Goal: Task Accomplishment & Management: Manage account settings

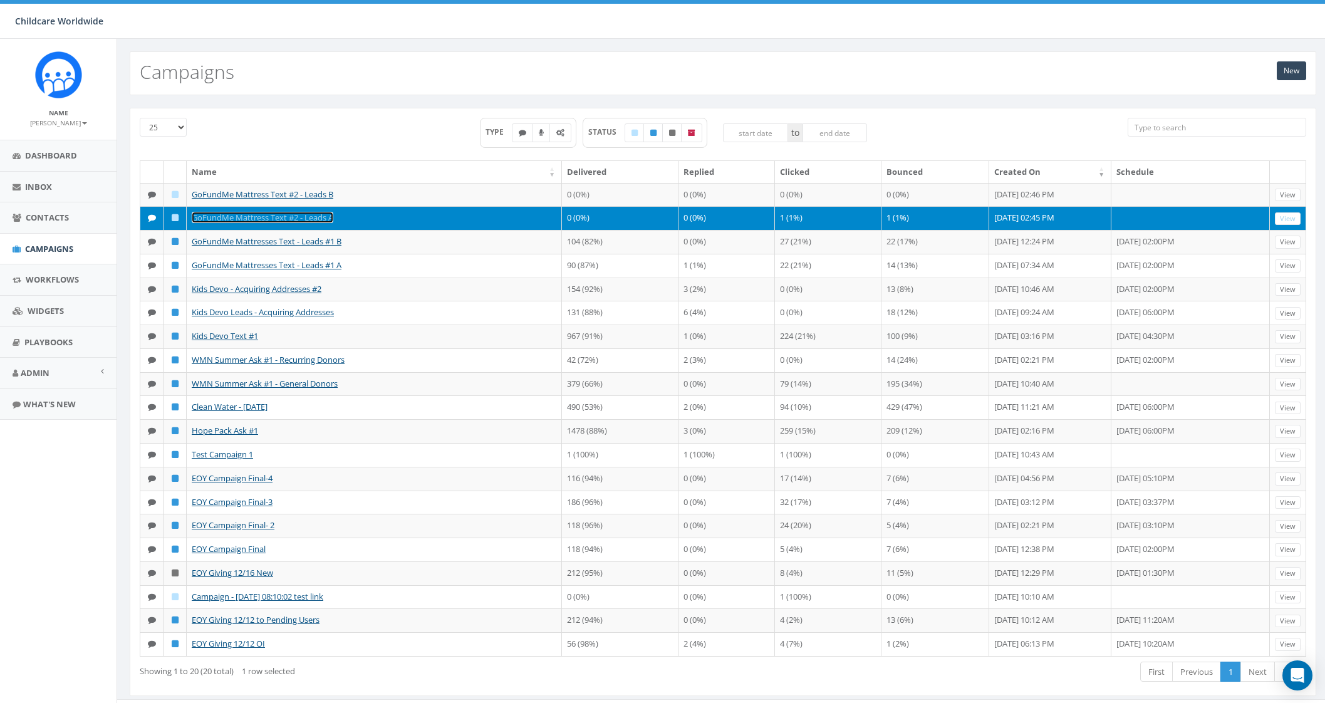
click at [298, 219] on link "GoFundMe Mattress Text #2 - Leads A" at bounding box center [263, 217] width 142 height 11
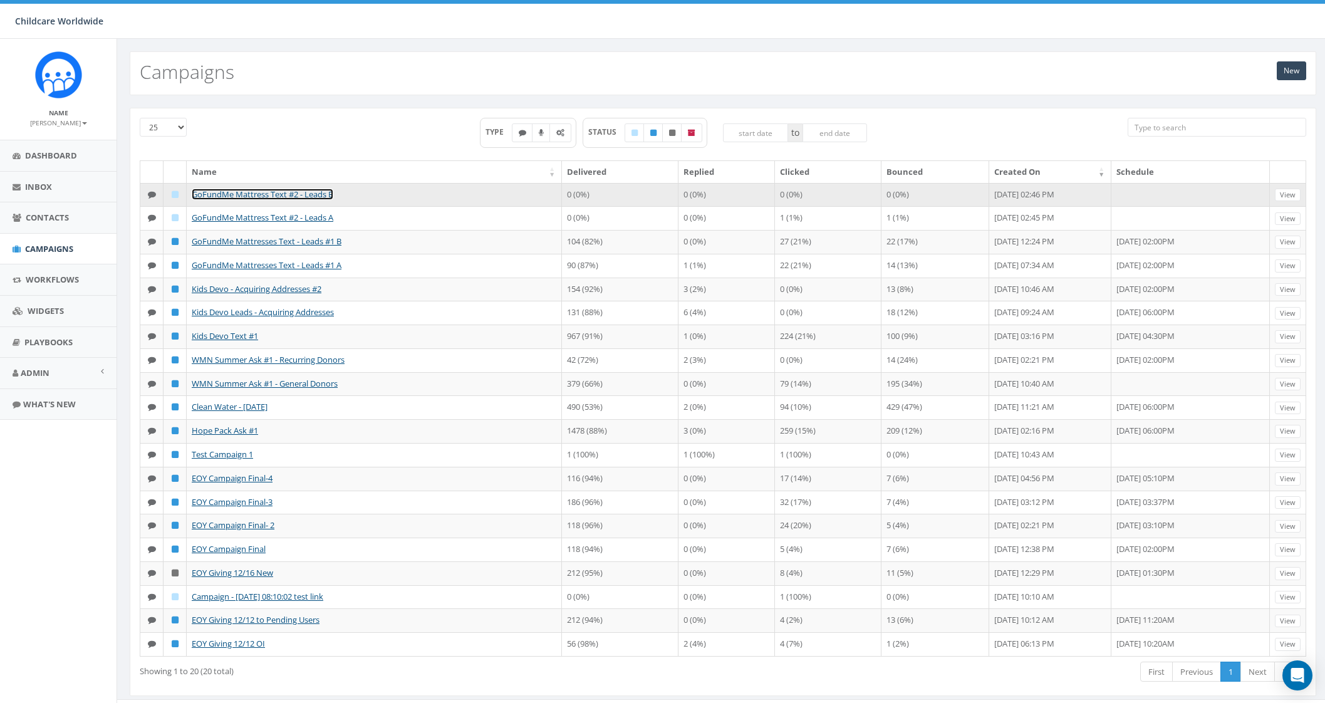
click at [272, 193] on link "GoFundMe Mattress Text #2 - Leads B" at bounding box center [263, 194] width 142 height 11
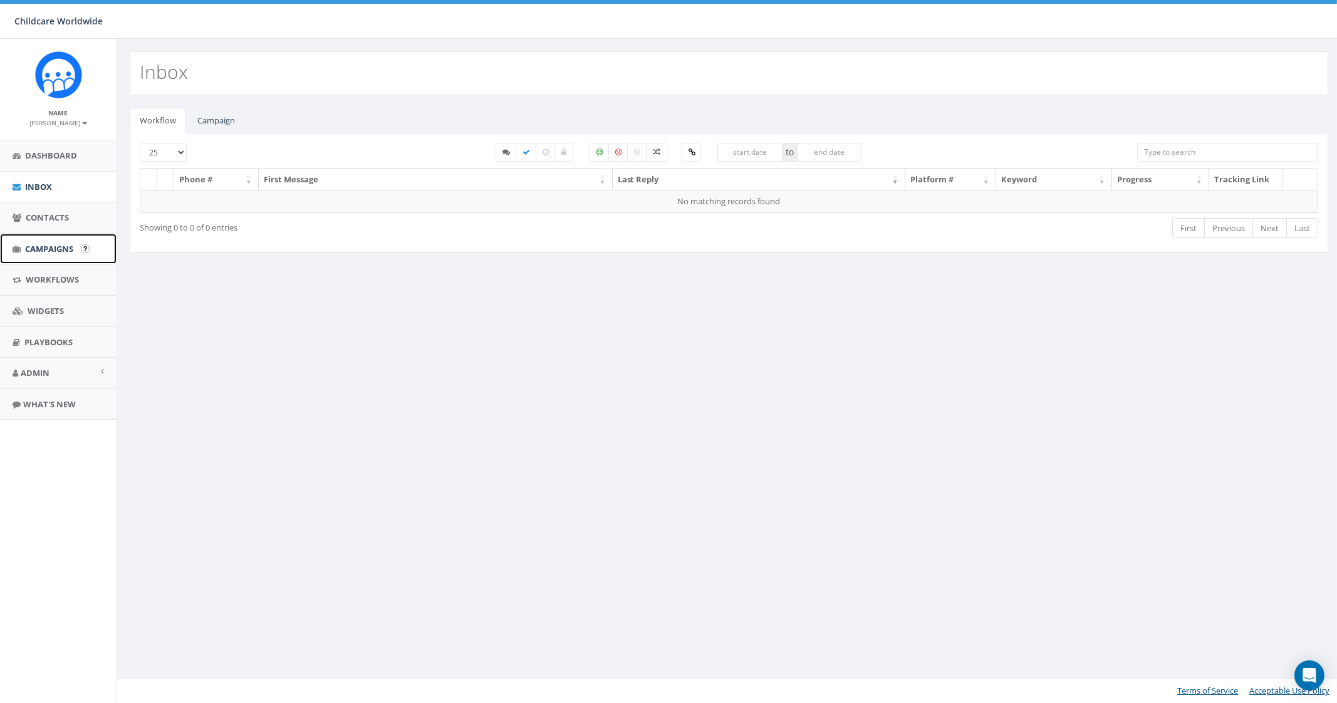
click at [24, 249] on link "Campaigns" at bounding box center [58, 249] width 117 height 31
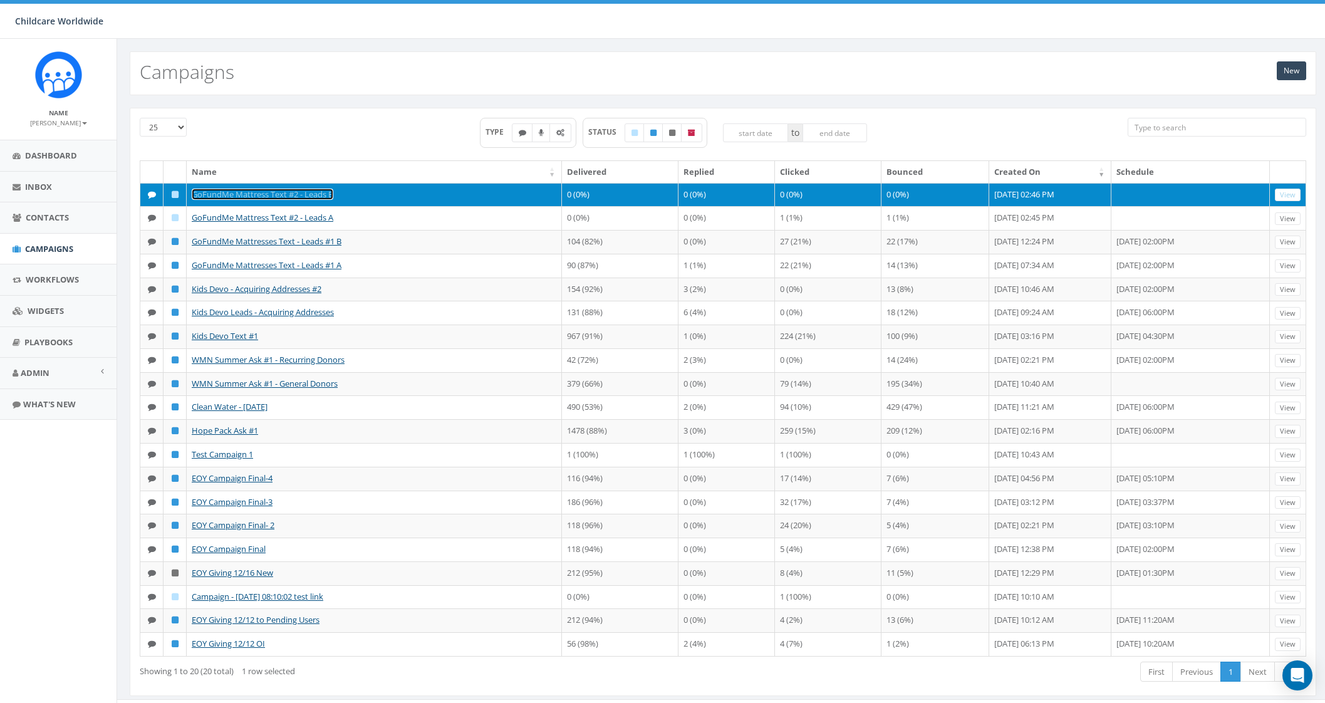
click at [315, 196] on link "GoFundMe Mattress Text #2 - Leads B" at bounding box center [263, 194] width 142 height 11
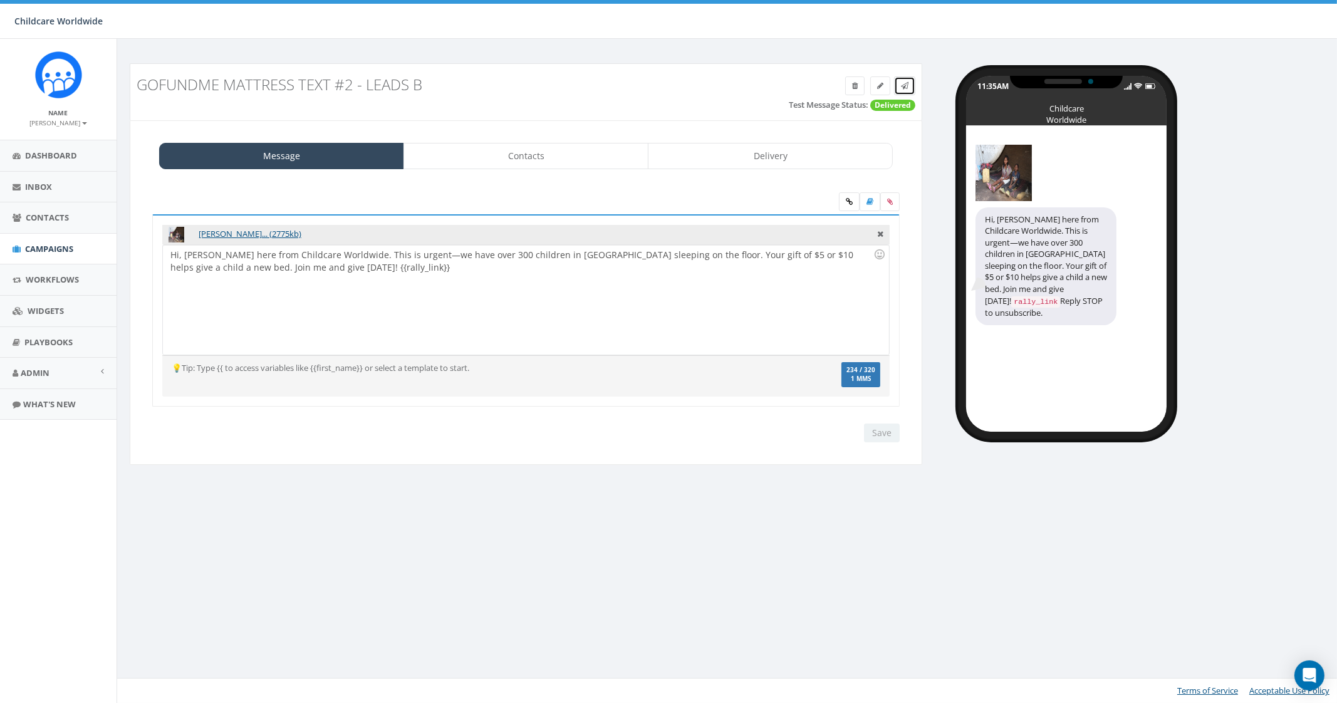
click at [904, 85] on icon at bounding box center [905, 86] width 8 height 8
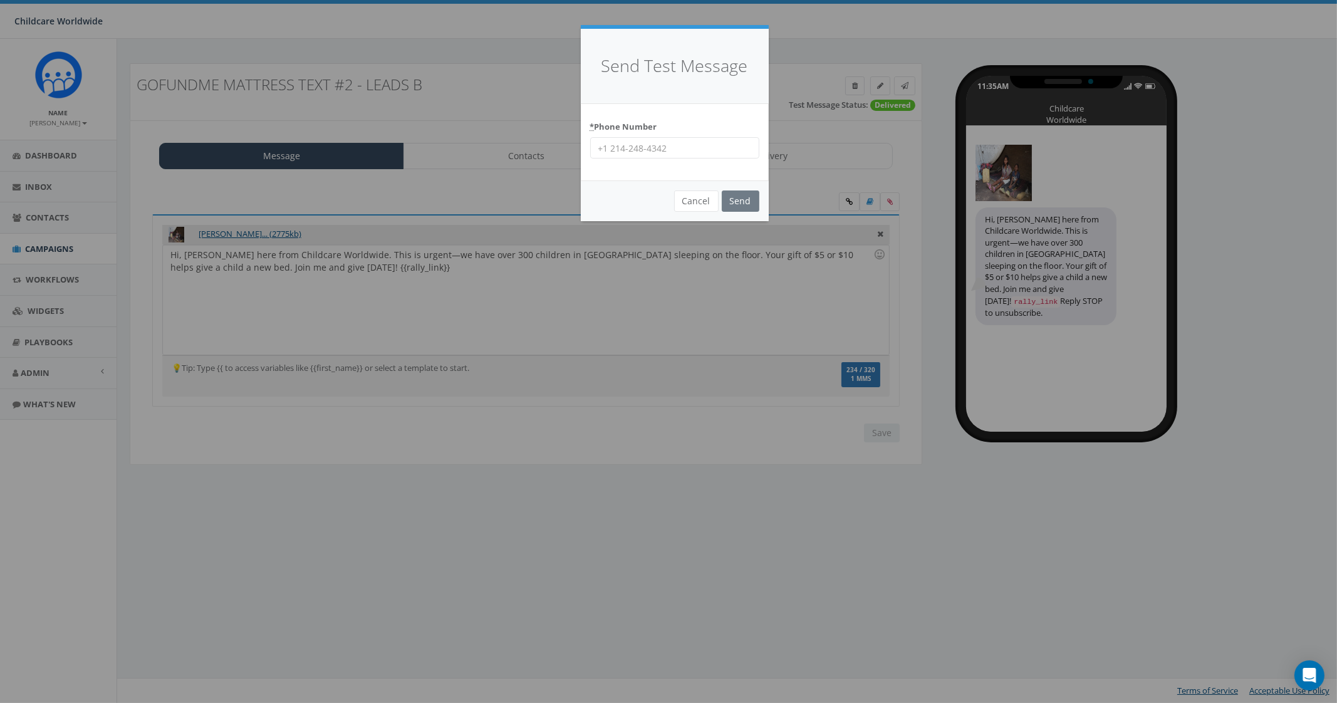
click at [662, 152] on input "* Phone Number" at bounding box center [674, 147] width 169 height 21
type input "9035307951"
click at [740, 201] on input "Send" at bounding box center [741, 201] width 38 height 21
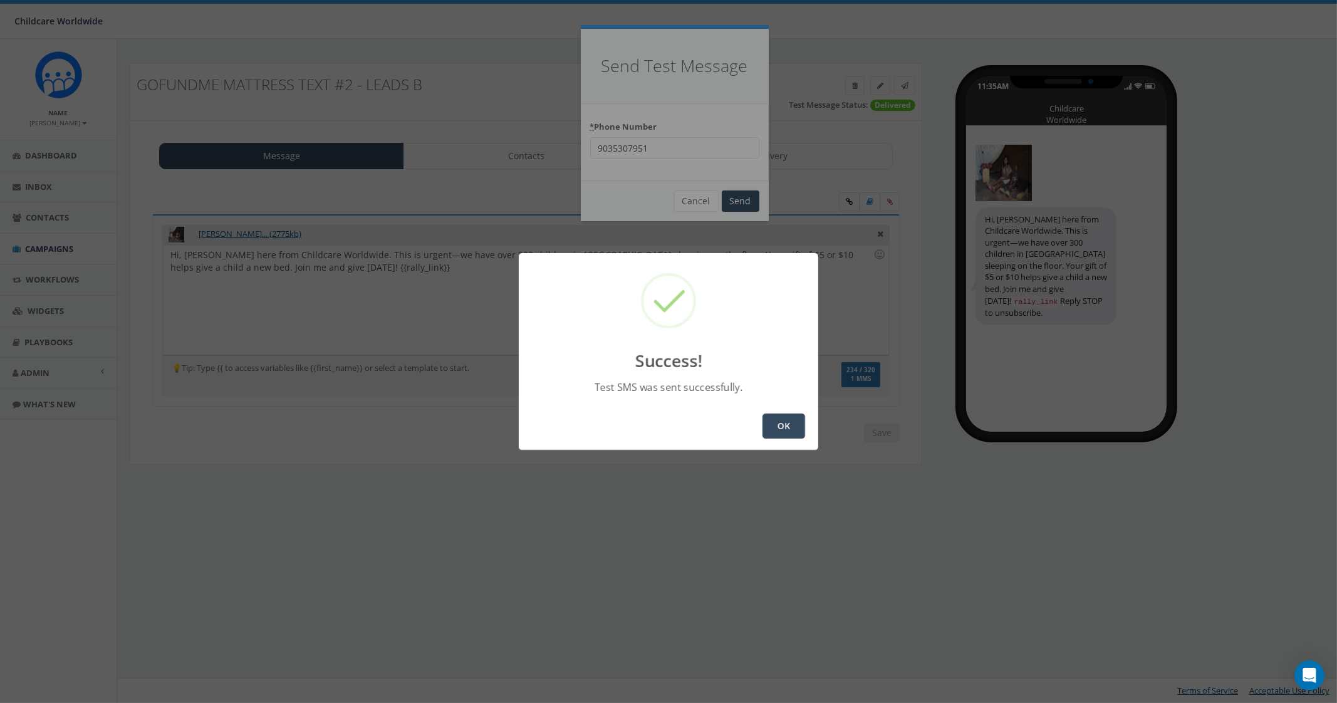
click at [776, 423] on button "OK" at bounding box center [784, 426] width 43 height 25
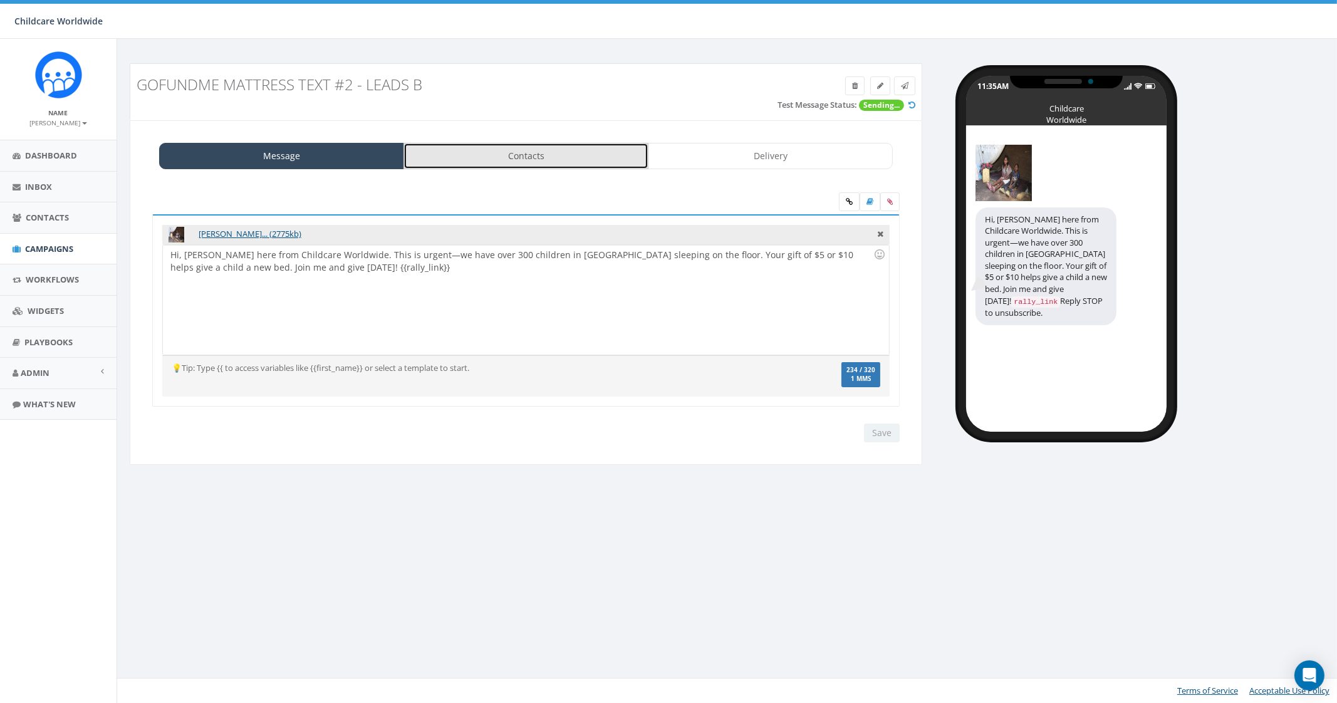
click at [493, 155] on link "Contacts" at bounding box center [526, 156] width 245 height 26
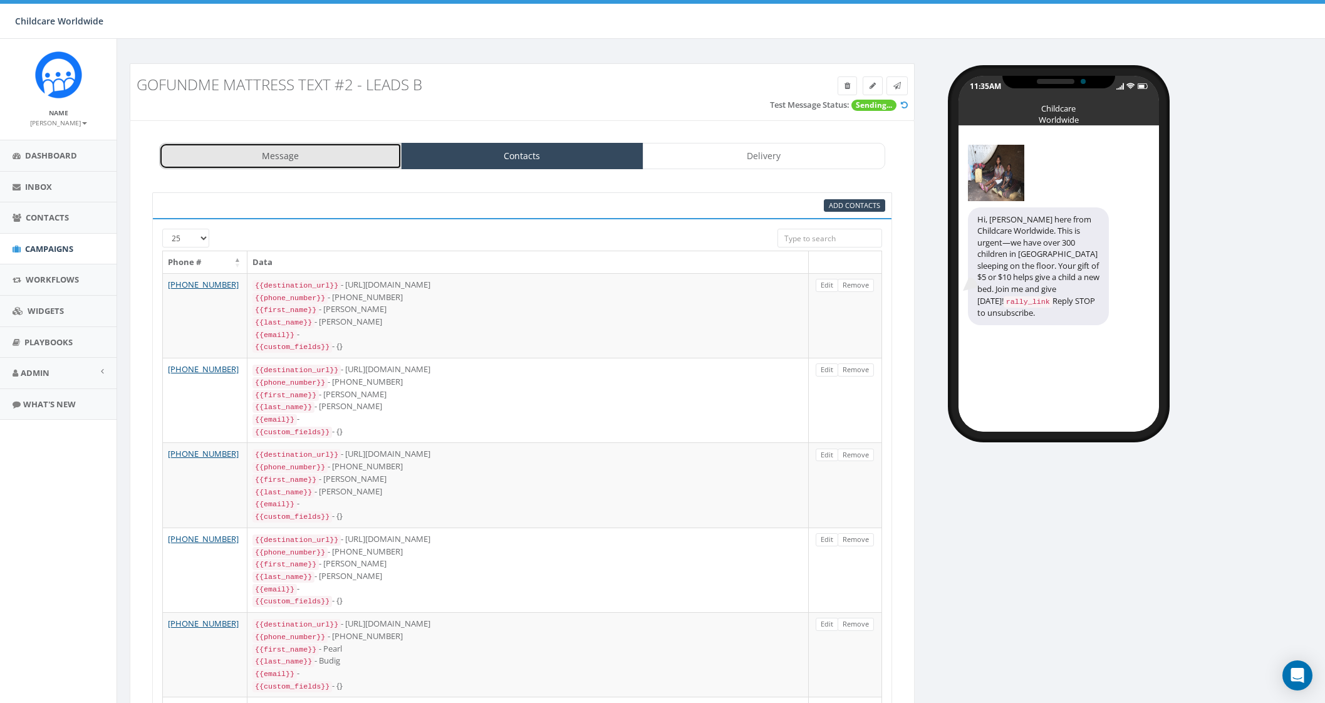
click at [333, 167] on link "Message" at bounding box center [280, 156] width 243 height 26
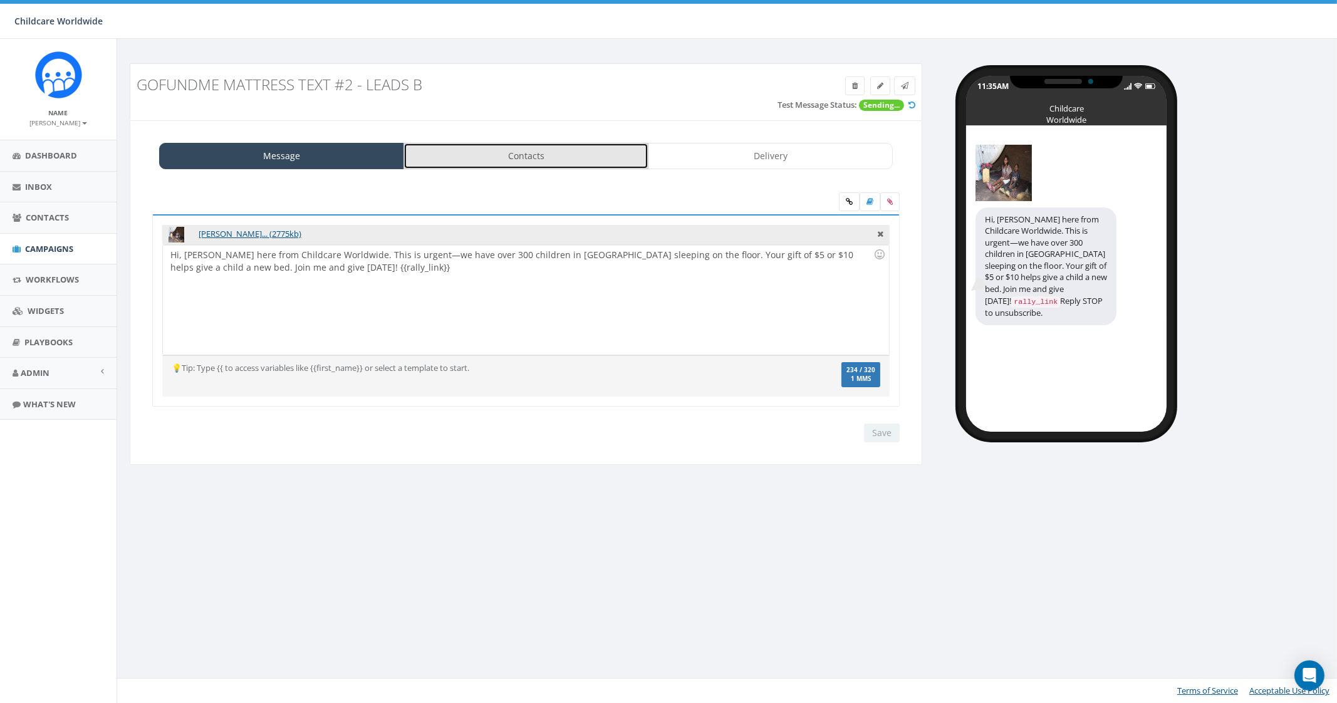
click at [575, 151] on link "Contacts" at bounding box center [526, 156] width 245 height 26
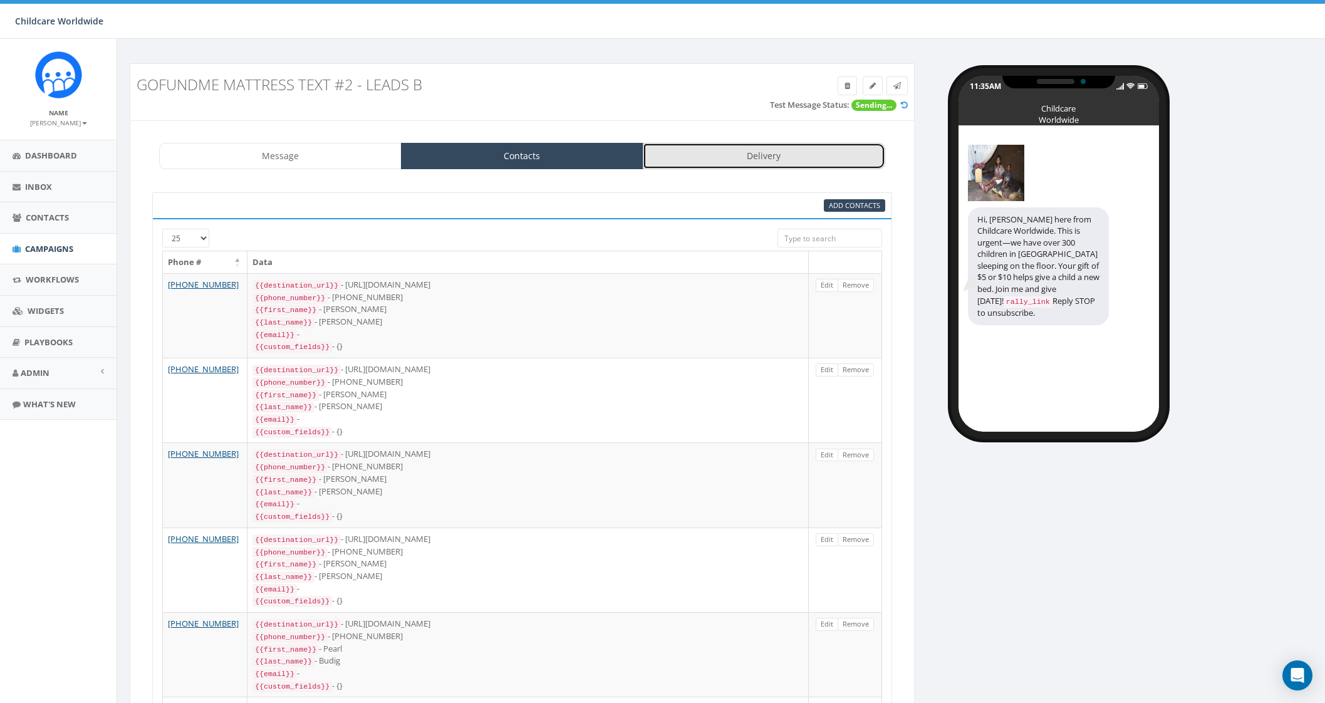
click at [786, 153] on link "Delivery" at bounding box center [764, 156] width 243 height 26
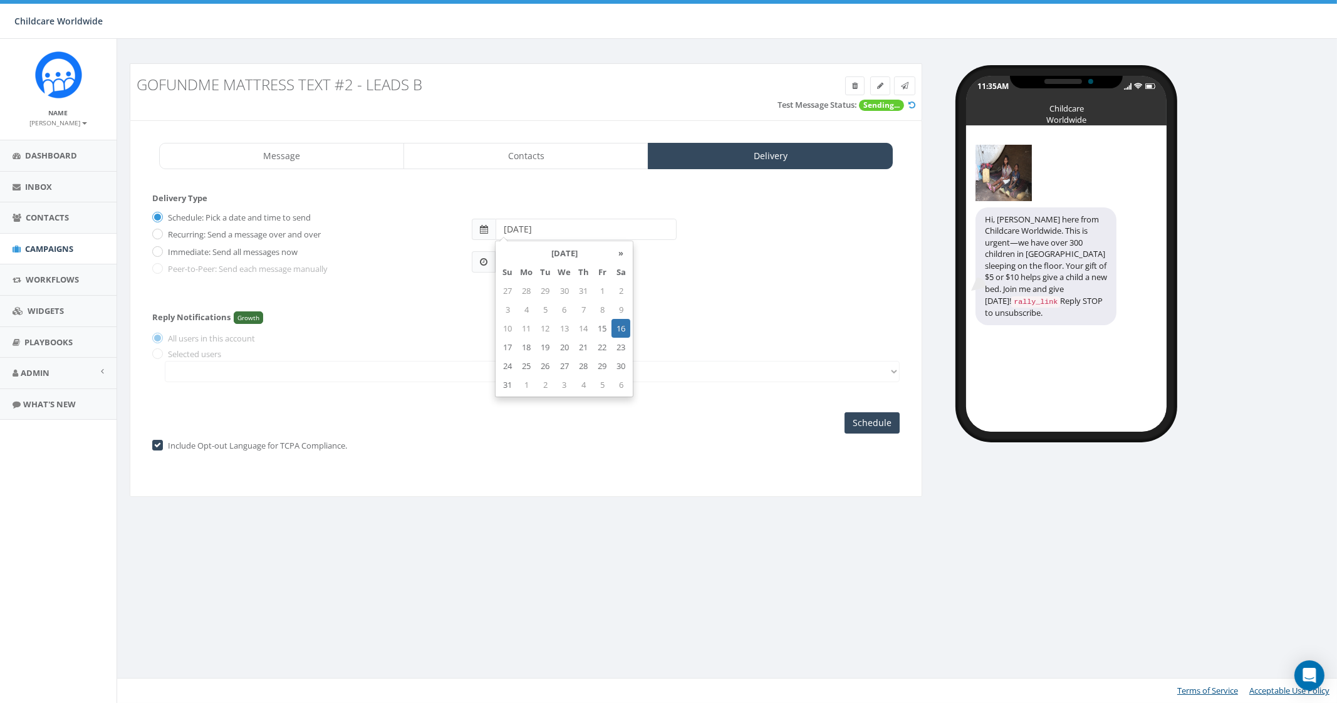
click at [554, 230] on input "2025-08-16" at bounding box center [586, 229] width 181 height 21
click at [603, 324] on td "15" at bounding box center [602, 328] width 19 height 19
type input "2025-08-15"
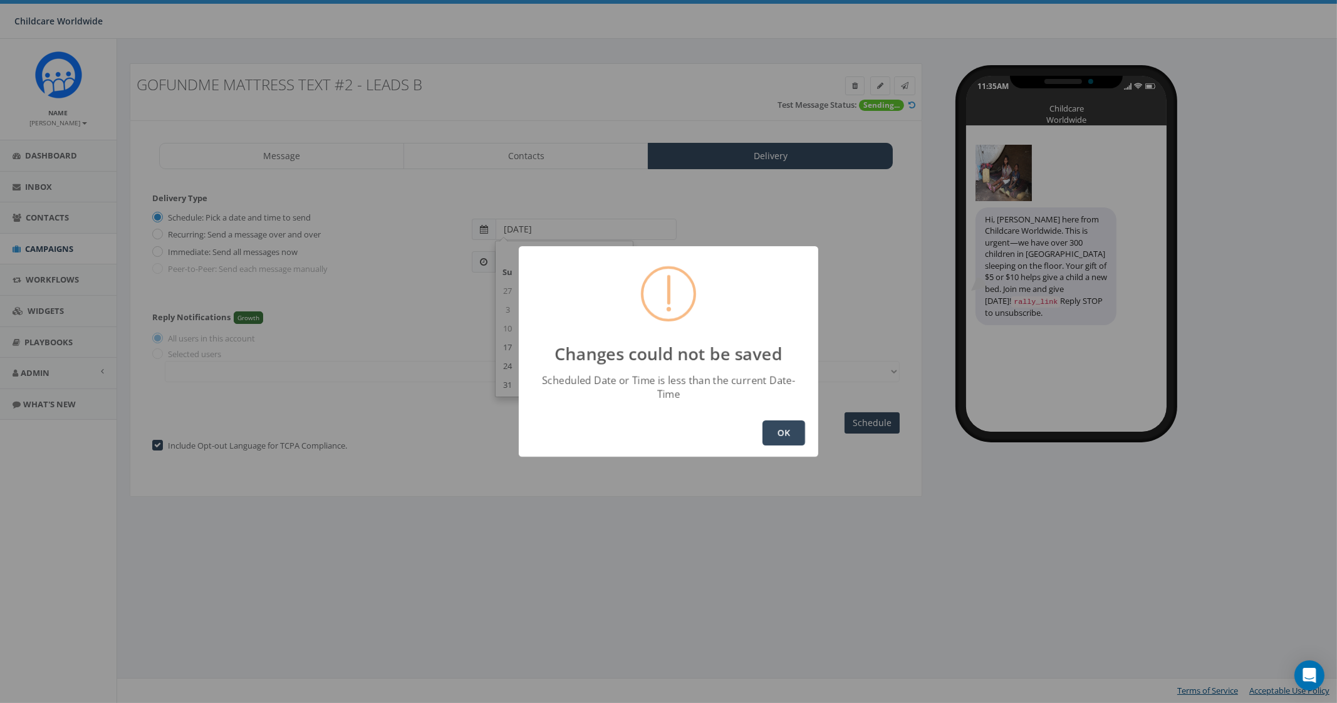
click at [770, 429] on button "OK" at bounding box center [784, 433] width 43 height 25
click at [765, 412] on div "OK" at bounding box center [669, 433] width 300 height 48
click at [776, 431] on button "OK" at bounding box center [784, 433] width 43 height 25
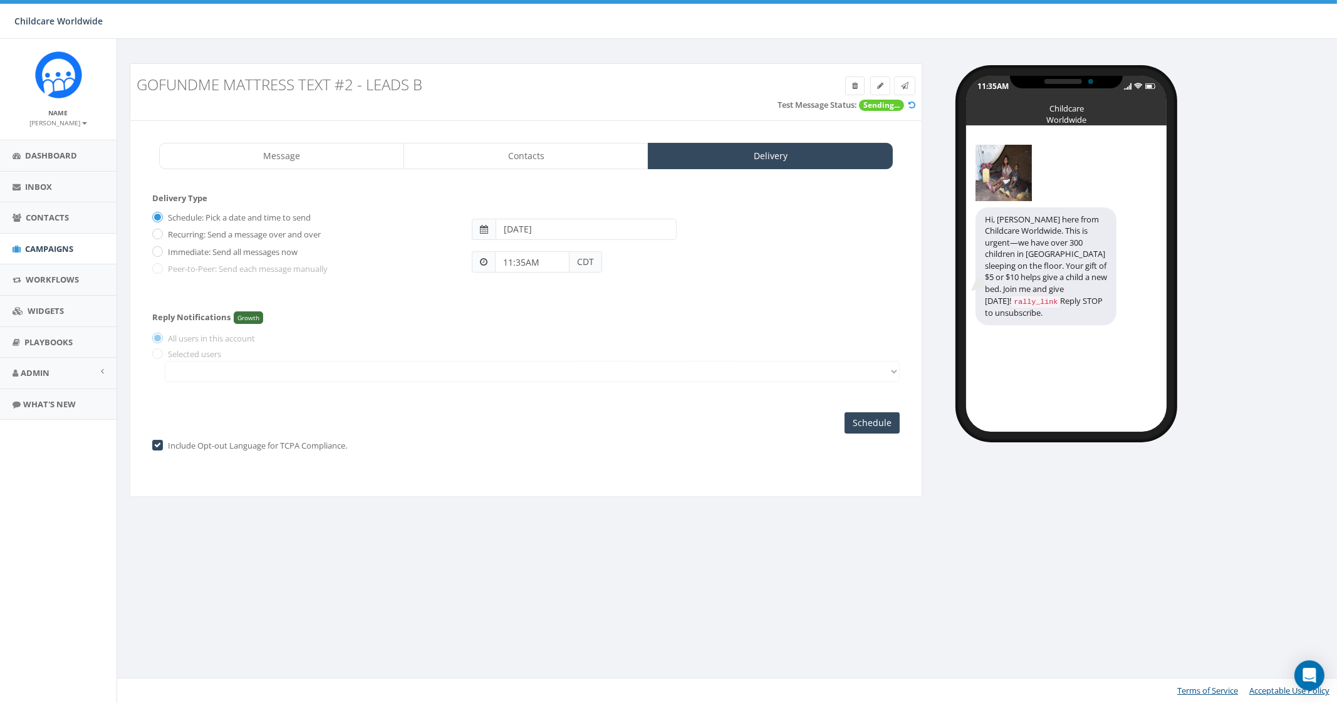
click at [580, 264] on span "CDT" at bounding box center [586, 261] width 33 height 21
click at [540, 264] on input "11:35AM" at bounding box center [532, 261] width 75 height 21
click at [593, 110] on div "1 2 3 4 5 6 7 8 9 10 11 12 00 05 10 15 20 25 30 35 40 45 50 55" at bounding box center [565, 153] width 125 height 125
click at [564, 110] on div "1 2 3 4 5 6 7 8 9 10 11 12 00 05 10 15 20 25 30 35 40 45 50 55" at bounding box center [565, 153] width 125 height 125
type input "01:00PM"
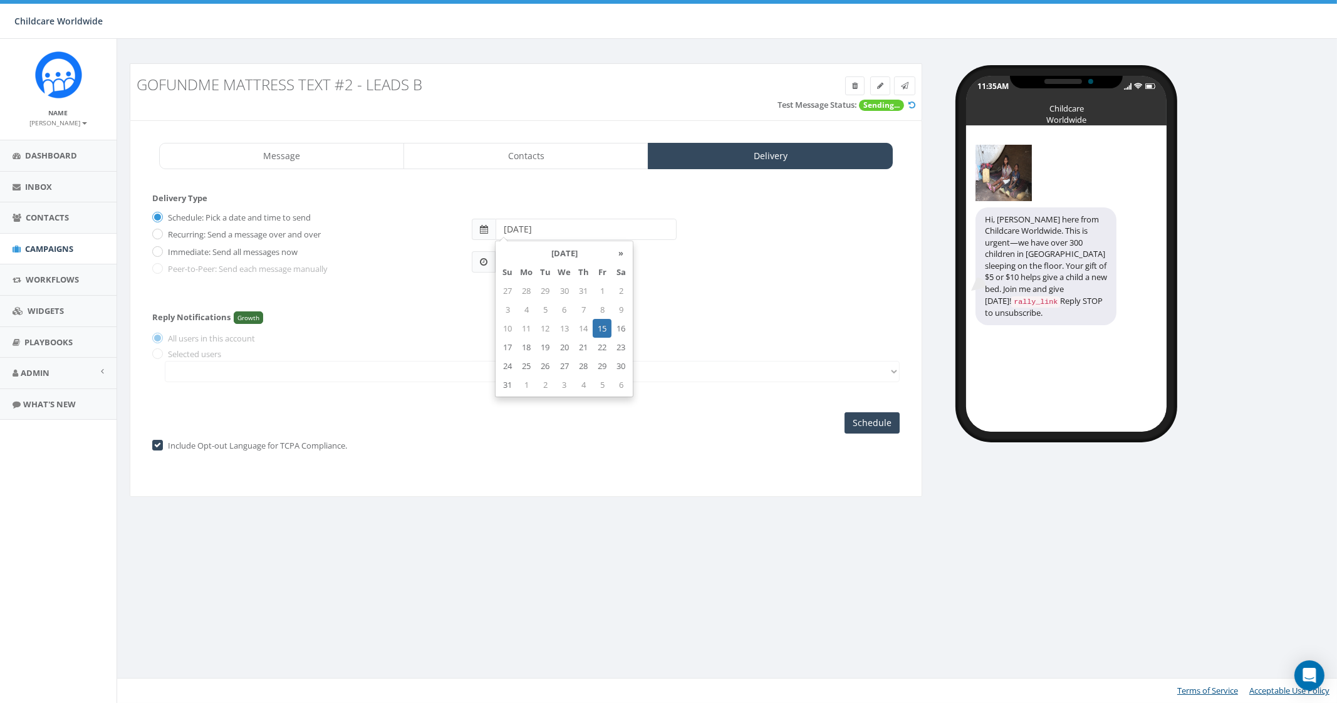
click at [574, 232] on input "2025-08-15" at bounding box center [586, 229] width 181 height 21
click at [605, 330] on td "15" at bounding box center [602, 328] width 19 height 19
click at [701, 313] on div "Reply Notifications Growth All users in this account Selected users" at bounding box center [526, 344] width 748 height 89
click at [865, 425] on input "Schedule" at bounding box center [872, 422] width 55 height 21
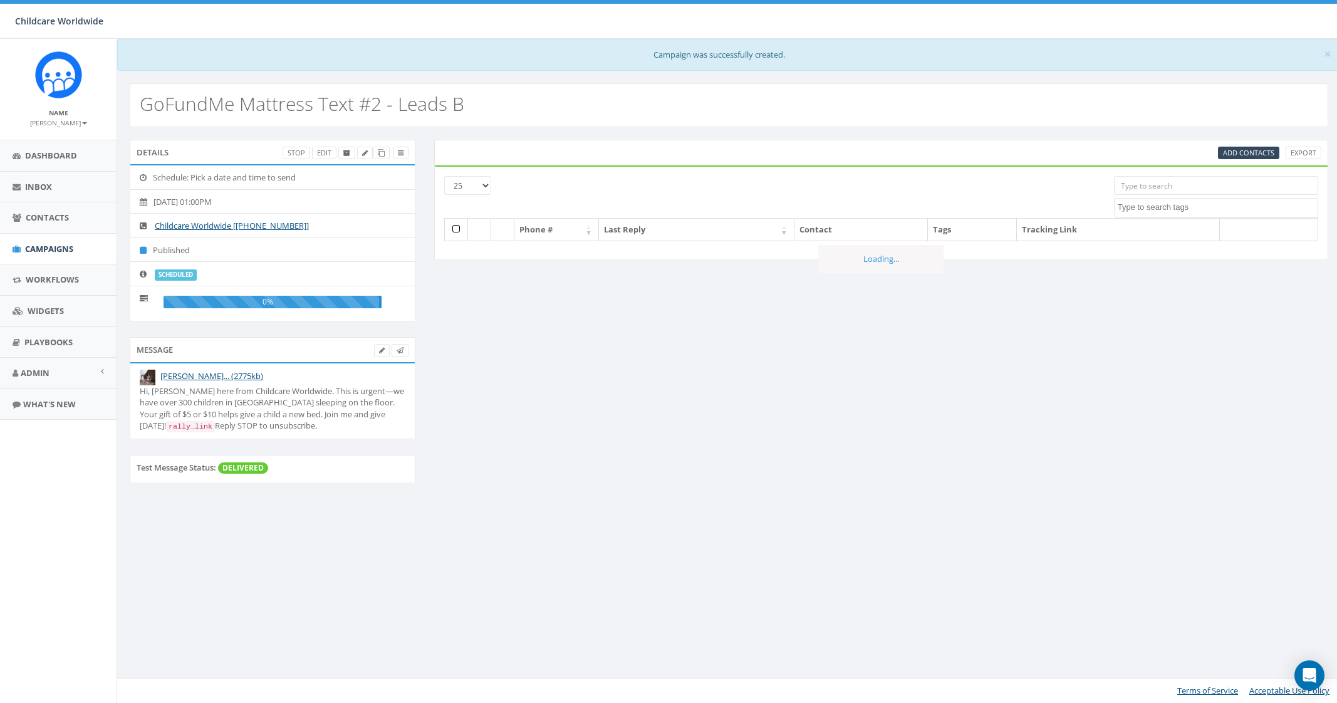
select select
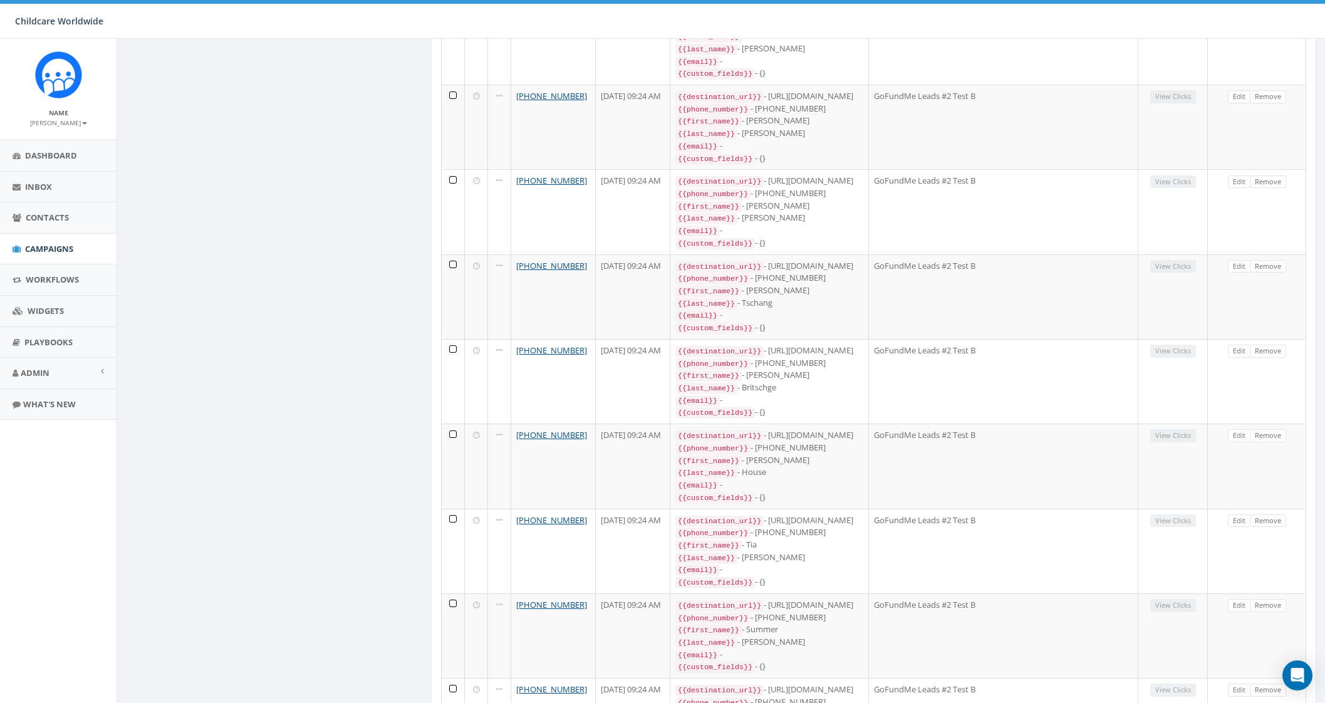
scroll to position [655, 0]
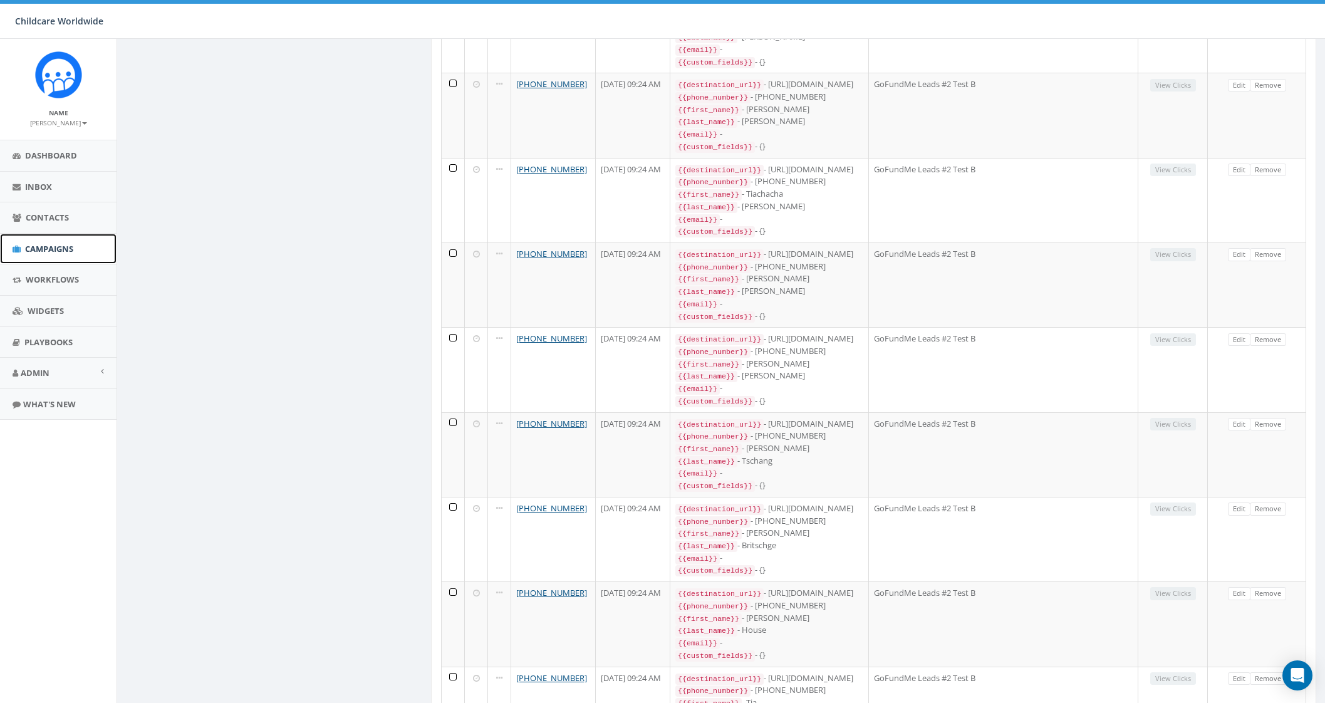
click at [55, 243] on span "Campaigns" at bounding box center [49, 248] width 48 height 11
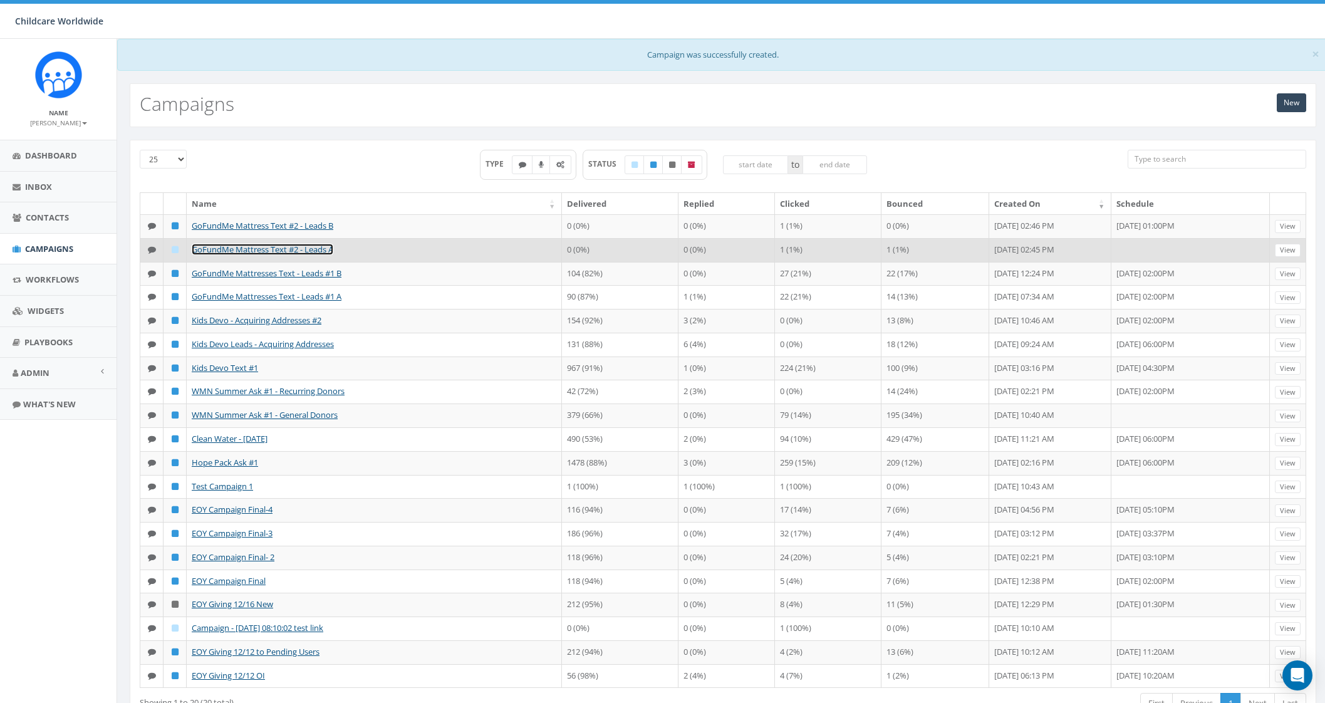
click at [291, 251] on link "GoFundMe Mattress Text #2 - Leads A" at bounding box center [263, 249] width 142 height 11
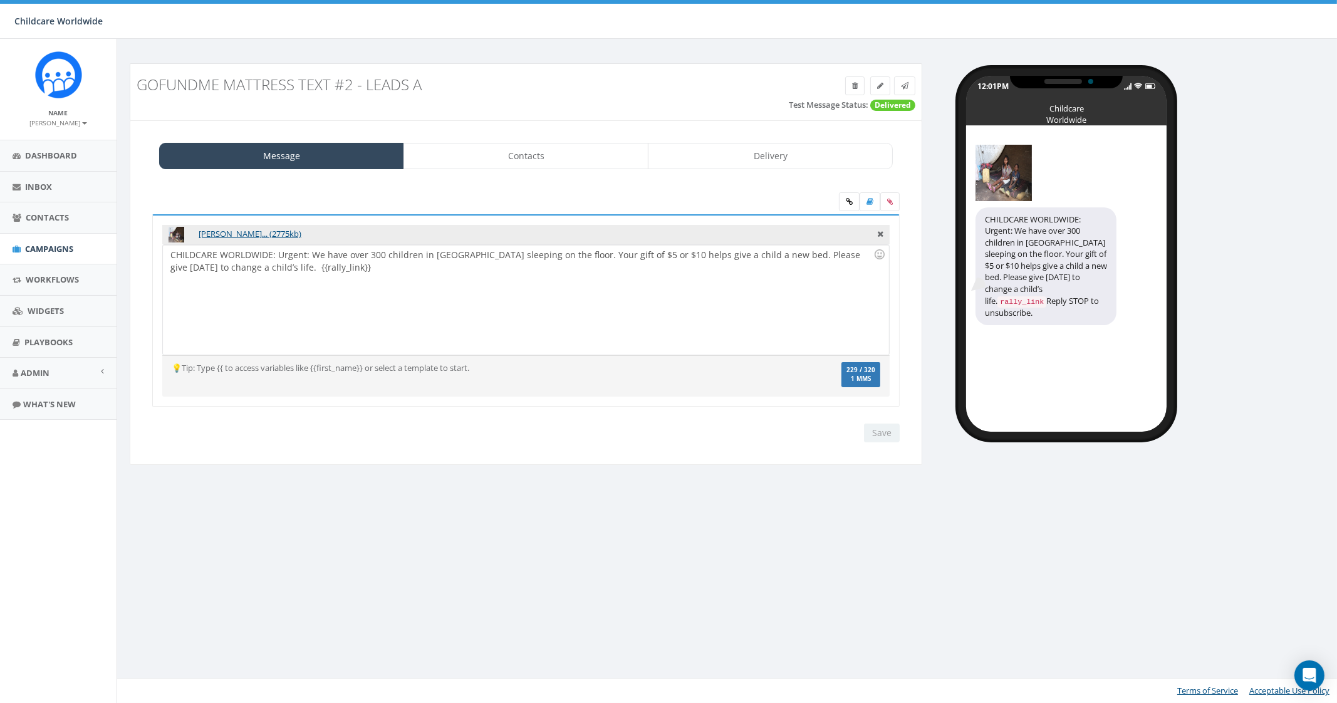
click at [305, 253] on div "CHILDCARE WORLDWIDE: Urgent: We have over 300 children in [GEOGRAPHIC_DATA] sle…" at bounding box center [526, 300] width 726 height 110
click at [878, 424] on input "Save" at bounding box center [882, 433] width 36 height 19
click at [571, 151] on link "Contacts" at bounding box center [526, 156] width 245 height 26
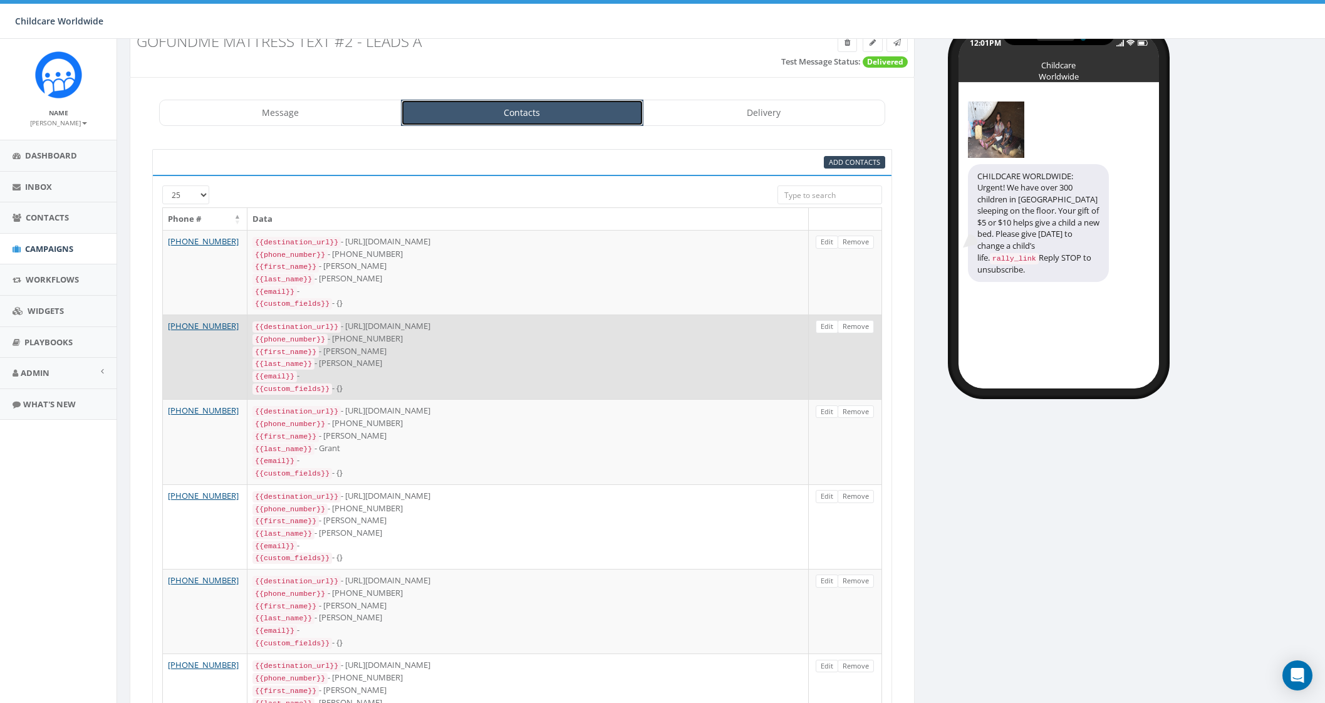
scroll to position [21, 0]
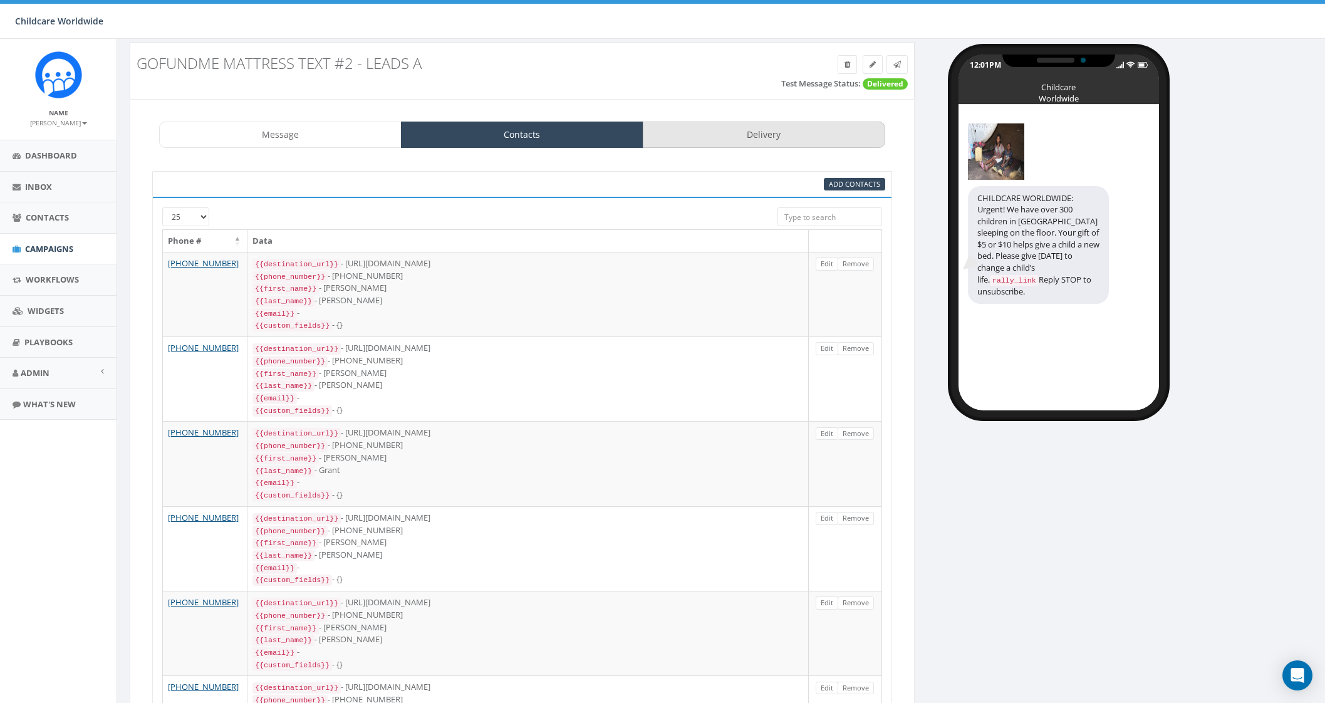
drag, startPoint x: 792, startPoint y: 120, endPoint x: 779, endPoint y: 130, distance: 16.4
click at [778, 132] on link "Delivery" at bounding box center [764, 135] width 243 height 26
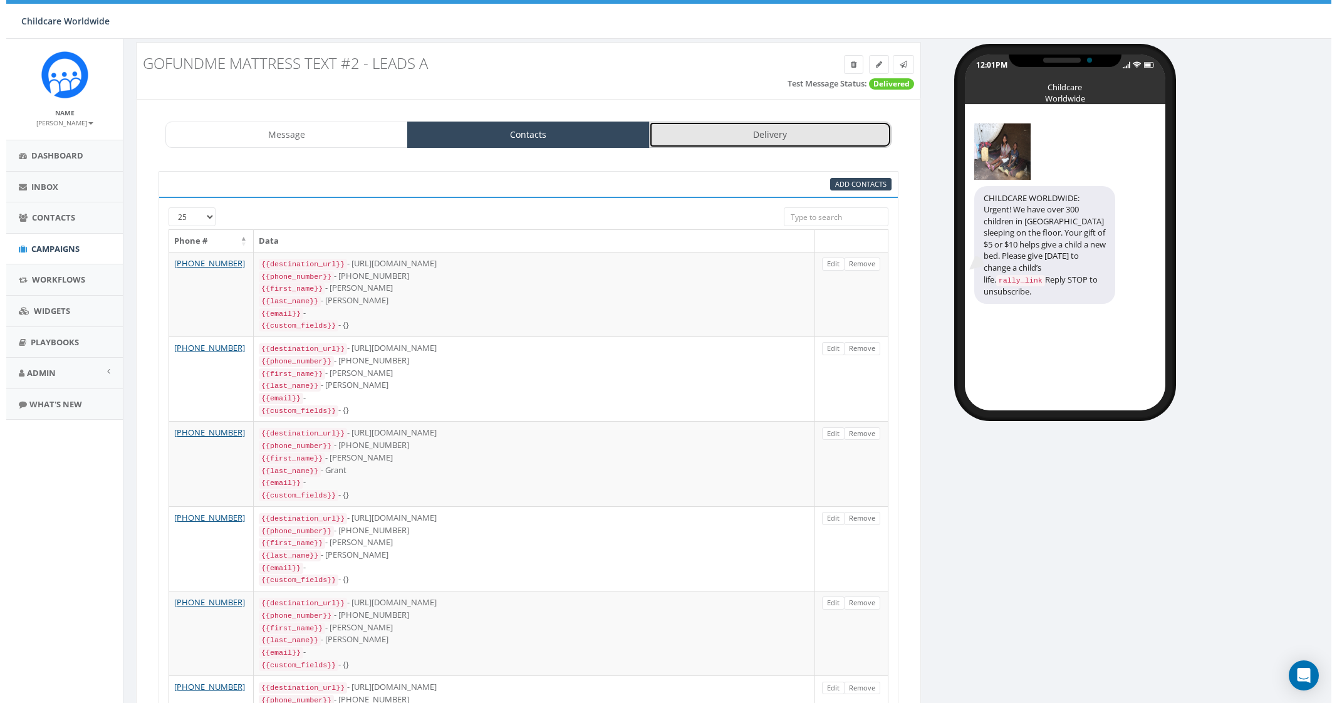
scroll to position [0, 0]
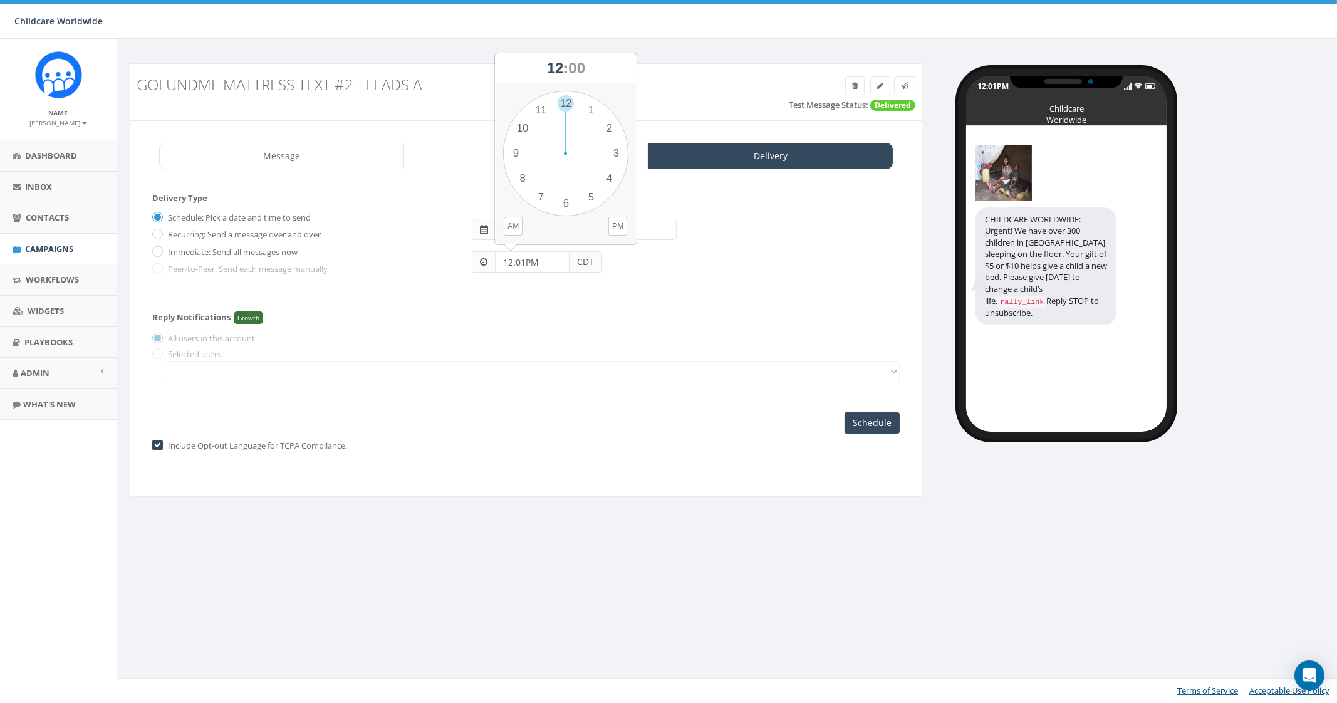
click at [545, 264] on input "12:01PM" at bounding box center [532, 261] width 75 height 21
click at [588, 111] on div "1 2 3 4 5 6 7 8 9 10 11 12 00 05 10 15 20 25 30 35 40 45 50 55" at bounding box center [565, 153] width 125 height 125
click at [565, 107] on div "1 2 3 4 5 6 7 8 9 10 11 12 00 05 10 15 20 25 30 35 40 45 50 55" at bounding box center [565, 153] width 125 height 125
type input "01:00PM"
click at [585, 254] on span "CDT" at bounding box center [586, 261] width 33 height 21
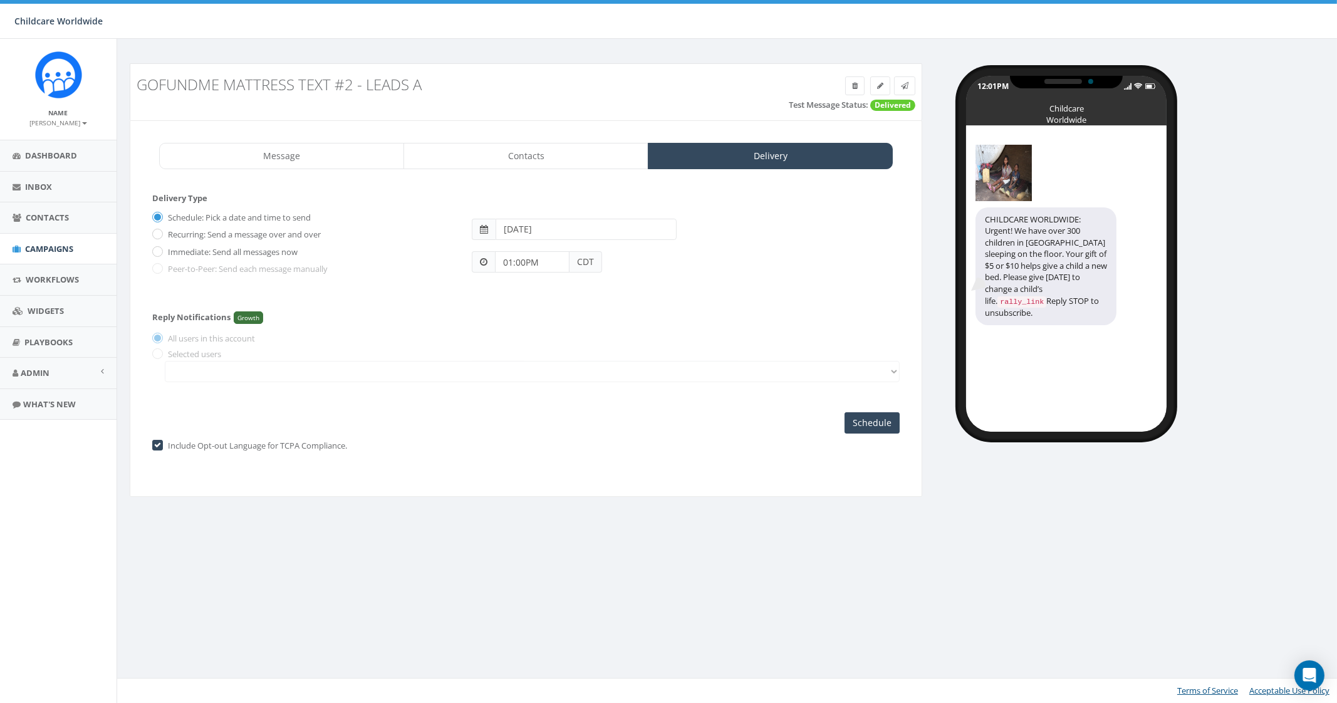
click at [583, 227] on input "2025-08-16" at bounding box center [586, 229] width 181 height 21
click at [605, 327] on td "15" at bounding box center [602, 328] width 19 height 19
type input "2025-08-15"
click at [721, 310] on div "Reply Notifications Growth All users in this account Selected users" at bounding box center [526, 344] width 748 height 89
click at [868, 422] on input "Schedule" at bounding box center [872, 422] width 55 height 21
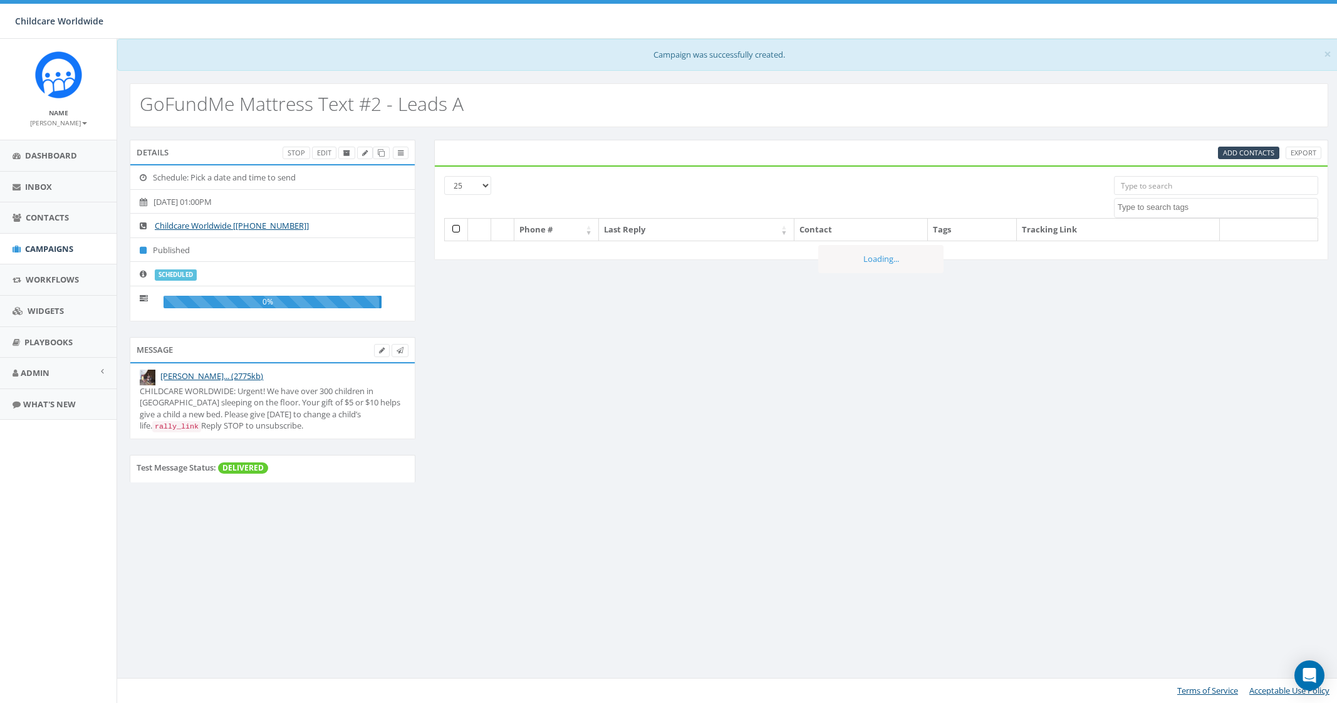
select select
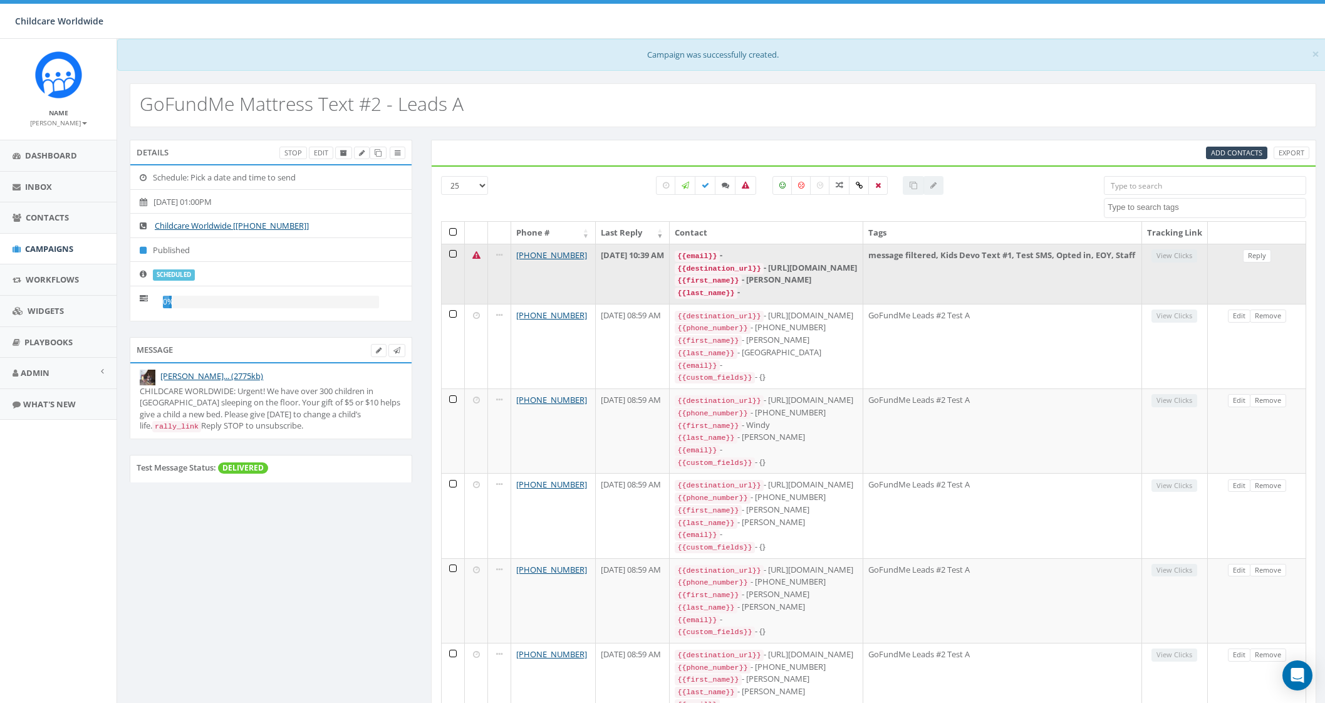
click at [473, 259] on icon at bounding box center [477, 255] width 8 height 8
